Goal: Communication & Community: Participate in discussion

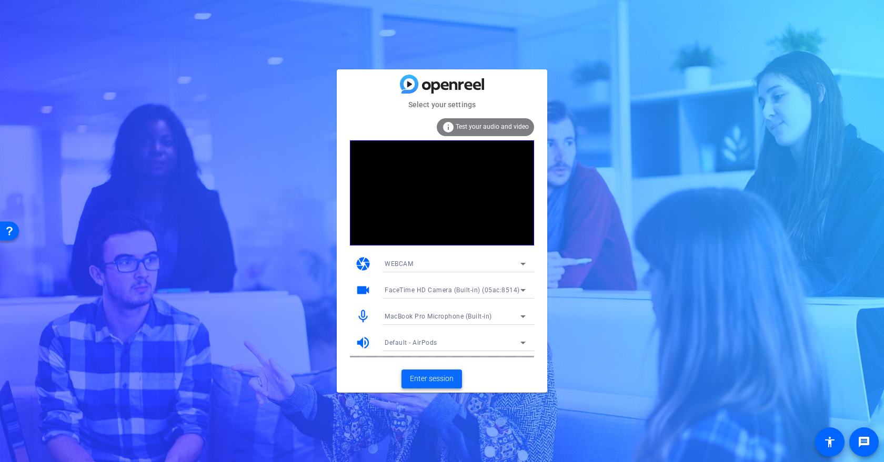
click at [424, 377] on span "Enter session" at bounding box center [432, 379] width 44 height 11
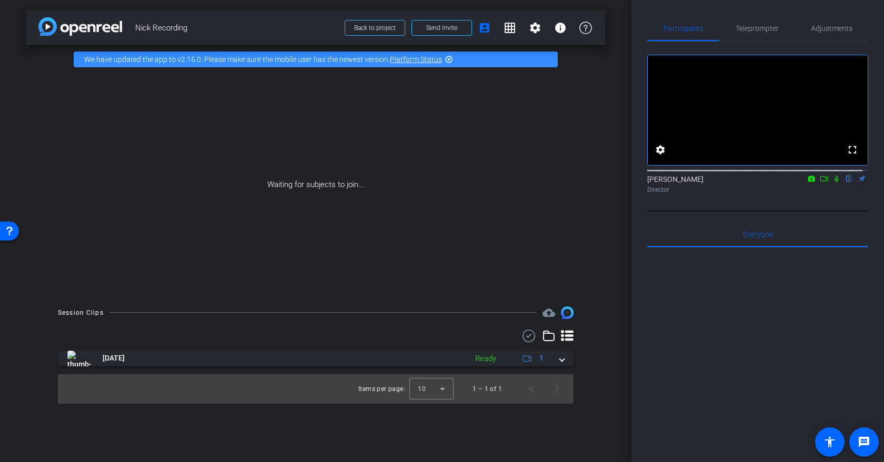
click at [834, 183] on icon at bounding box center [836, 179] width 4 height 7
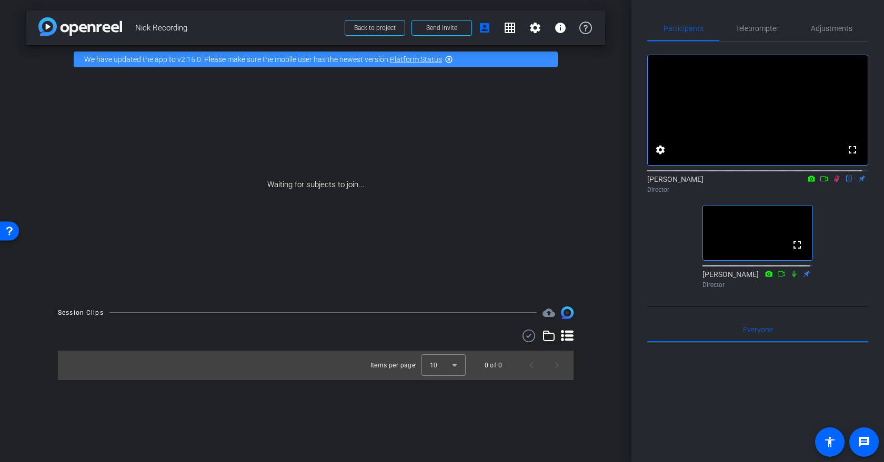
click at [834, 183] on icon at bounding box center [837, 179] width 6 height 7
click at [832, 183] on icon at bounding box center [836, 178] width 8 height 7
click at [834, 183] on icon at bounding box center [837, 179] width 6 height 7
click at [832, 183] on icon at bounding box center [836, 178] width 8 height 7
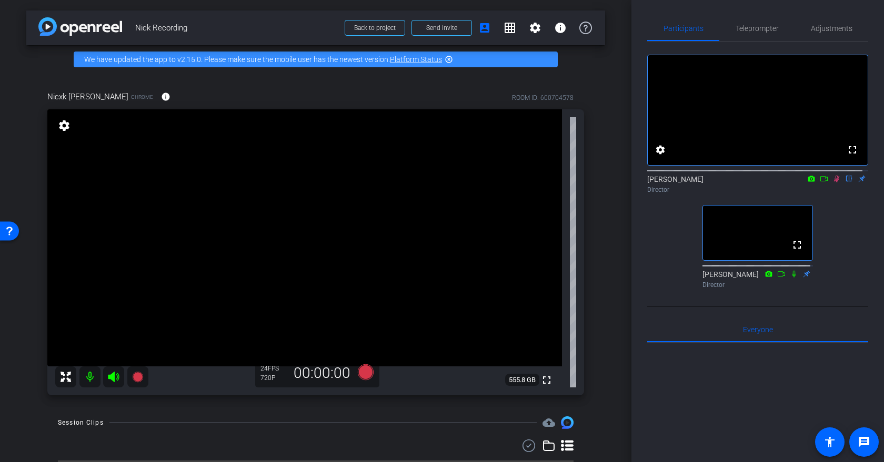
click at [834, 183] on icon at bounding box center [837, 179] width 6 height 7
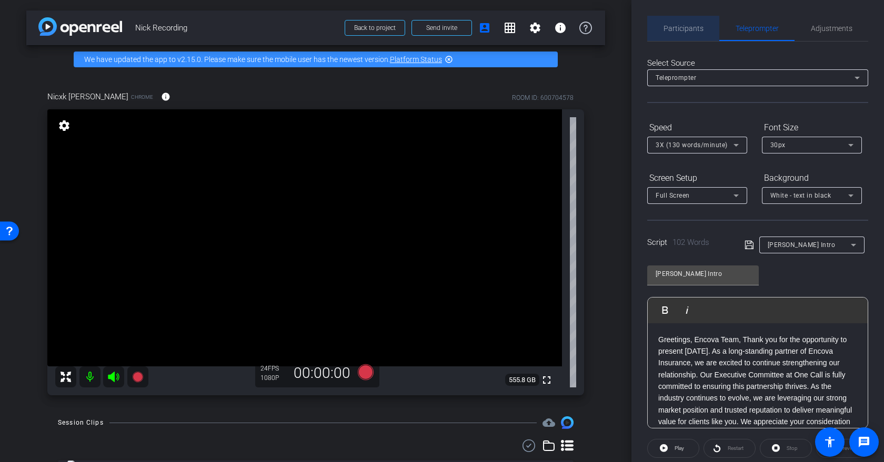
click at [693, 30] on span "Participants" at bounding box center [683, 28] width 40 height 7
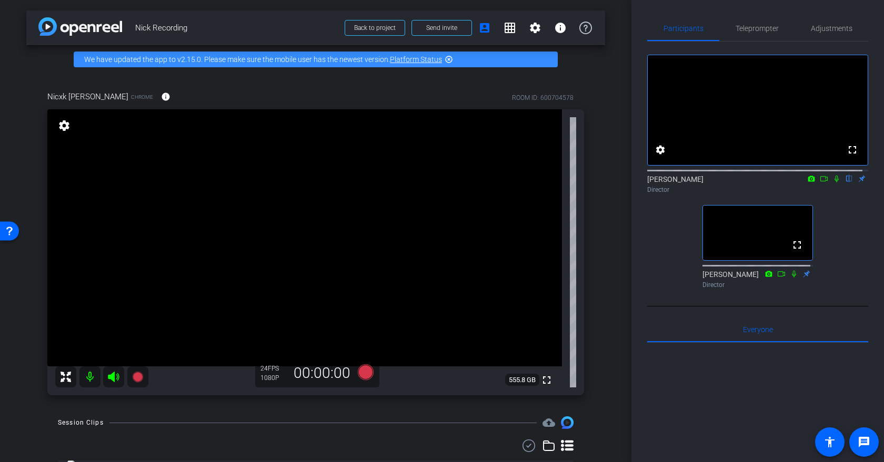
click at [834, 183] on icon at bounding box center [836, 179] width 4 height 7
click at [820, 183] on icon at bounding box center [824, 178] width 8 height 7
click at [832, 183] on icon at bounding box center [836, 178] width 8 height 7
click at [820, 183] on icon at bounding box center [824, 178] width 8 height 7
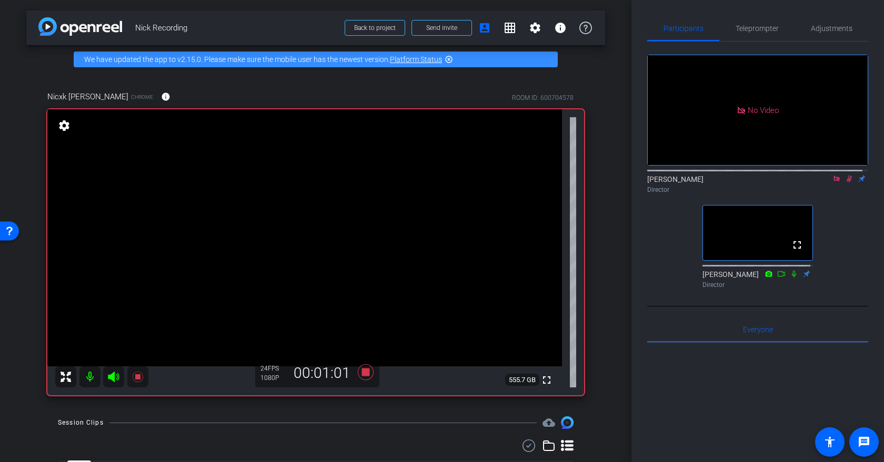
click at [832, 183] on icon at bounding box center [836, 178] width 8 height 7
click at [820, 183] on icon at bounding box center [824, 178] width 8 height 7
click at [833, 182] on icon at bounding box center [836, 179] width 6 height 6
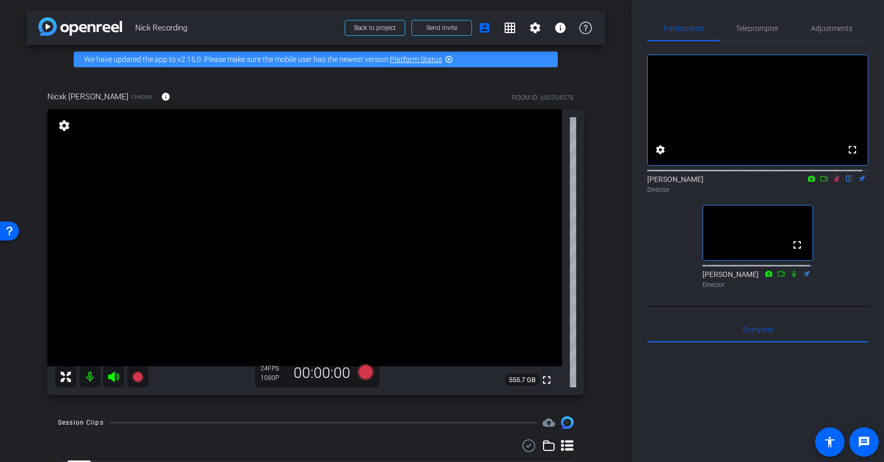
click at [834, 183] on icon at bounding box center [837, 179] width 6 height 7
